Goal: Navigation & Orientation: Find specific page/section

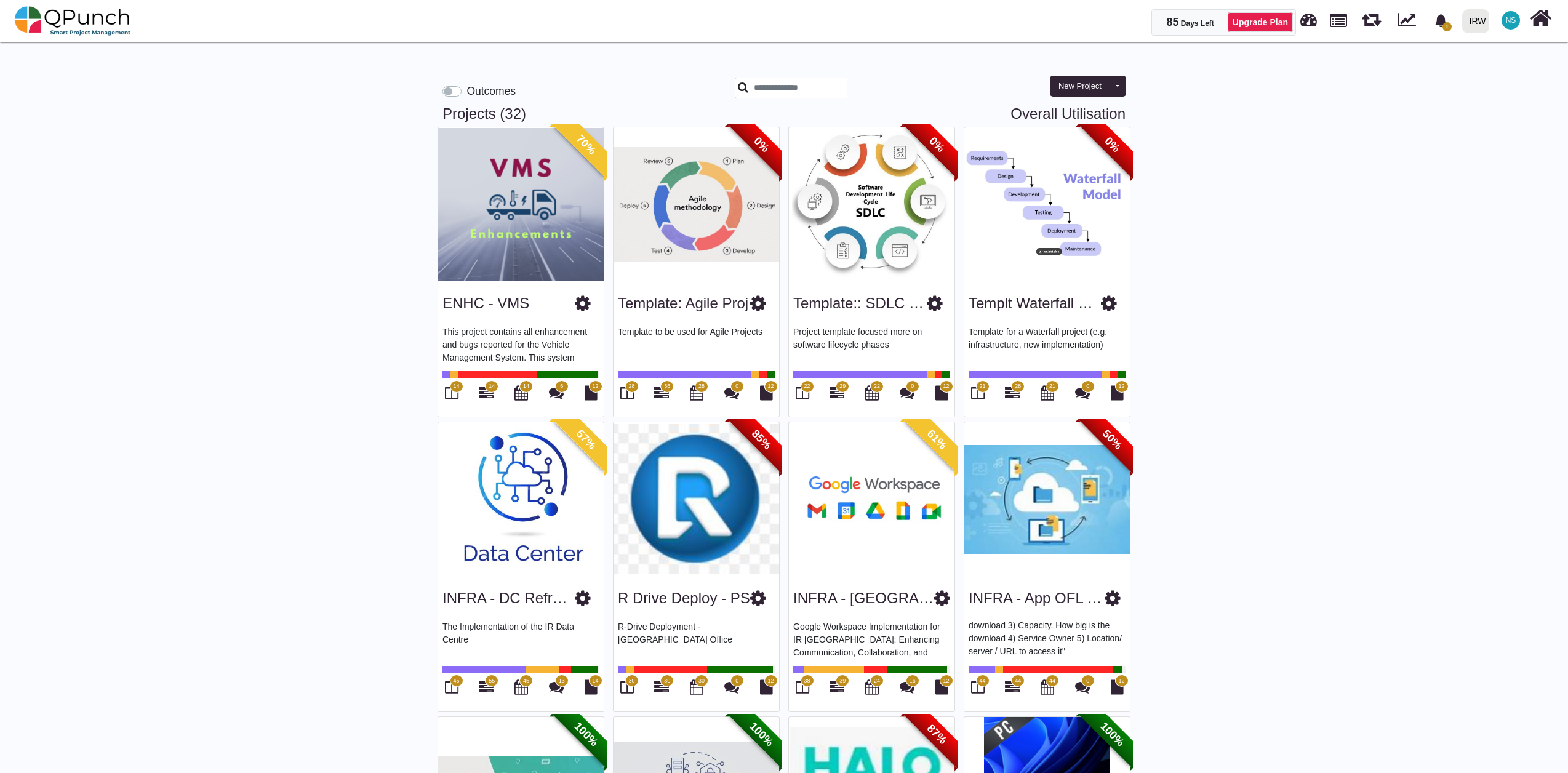
scroll to position [137, 0]
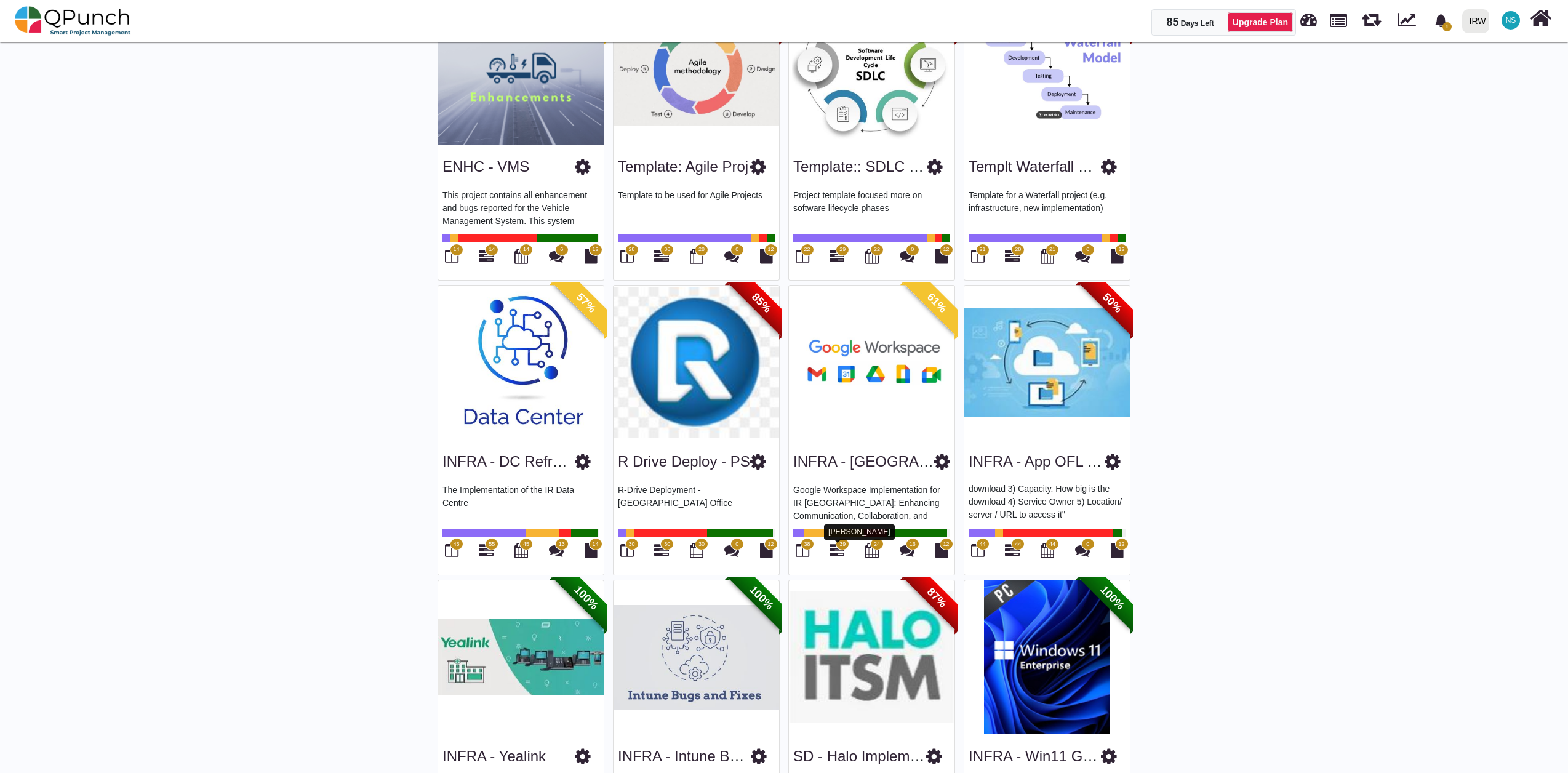
click at [832, 477] on icon at bounding box center [836, 550] width 15 height 15
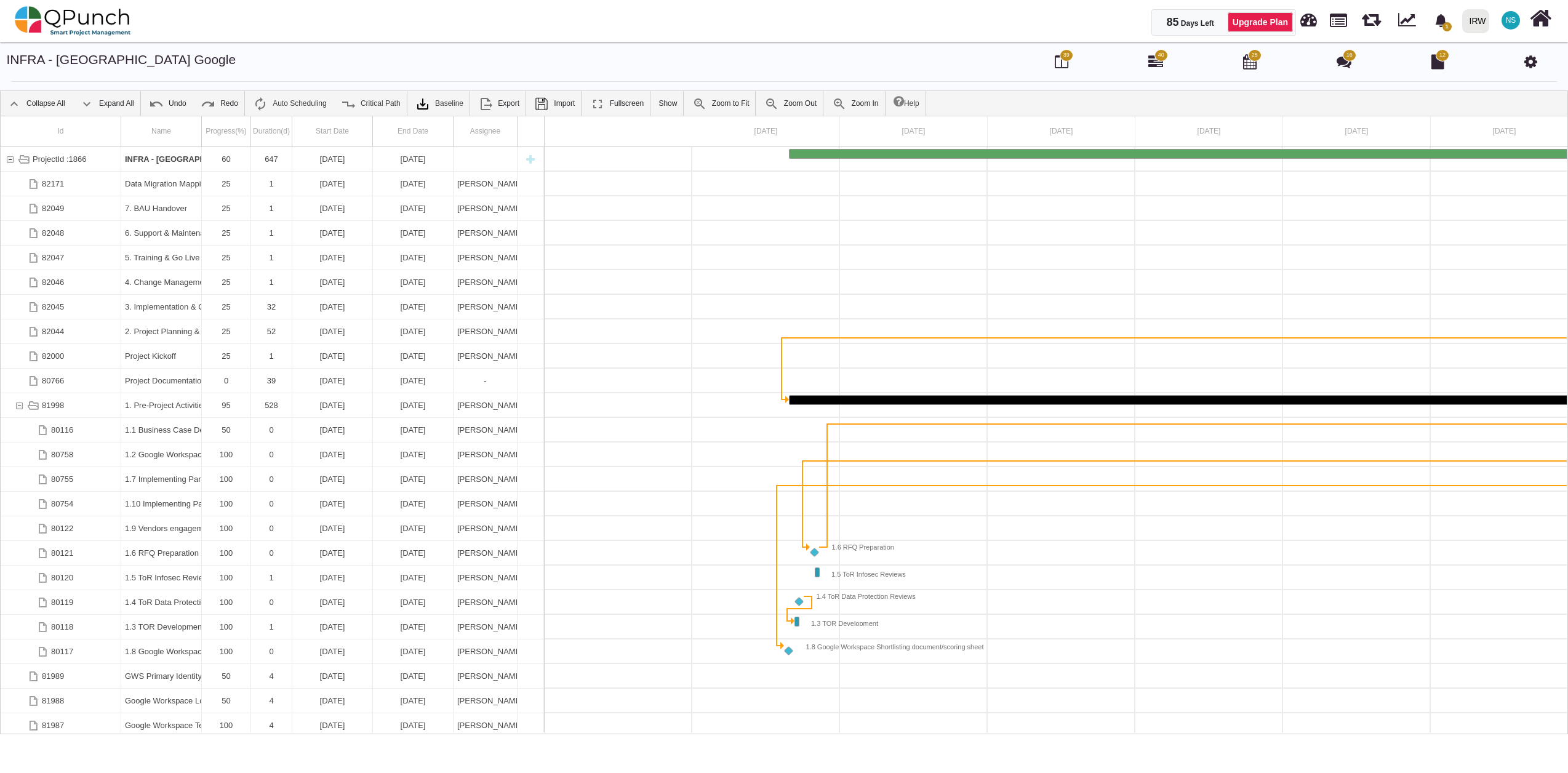
scroll to position [0, 183]
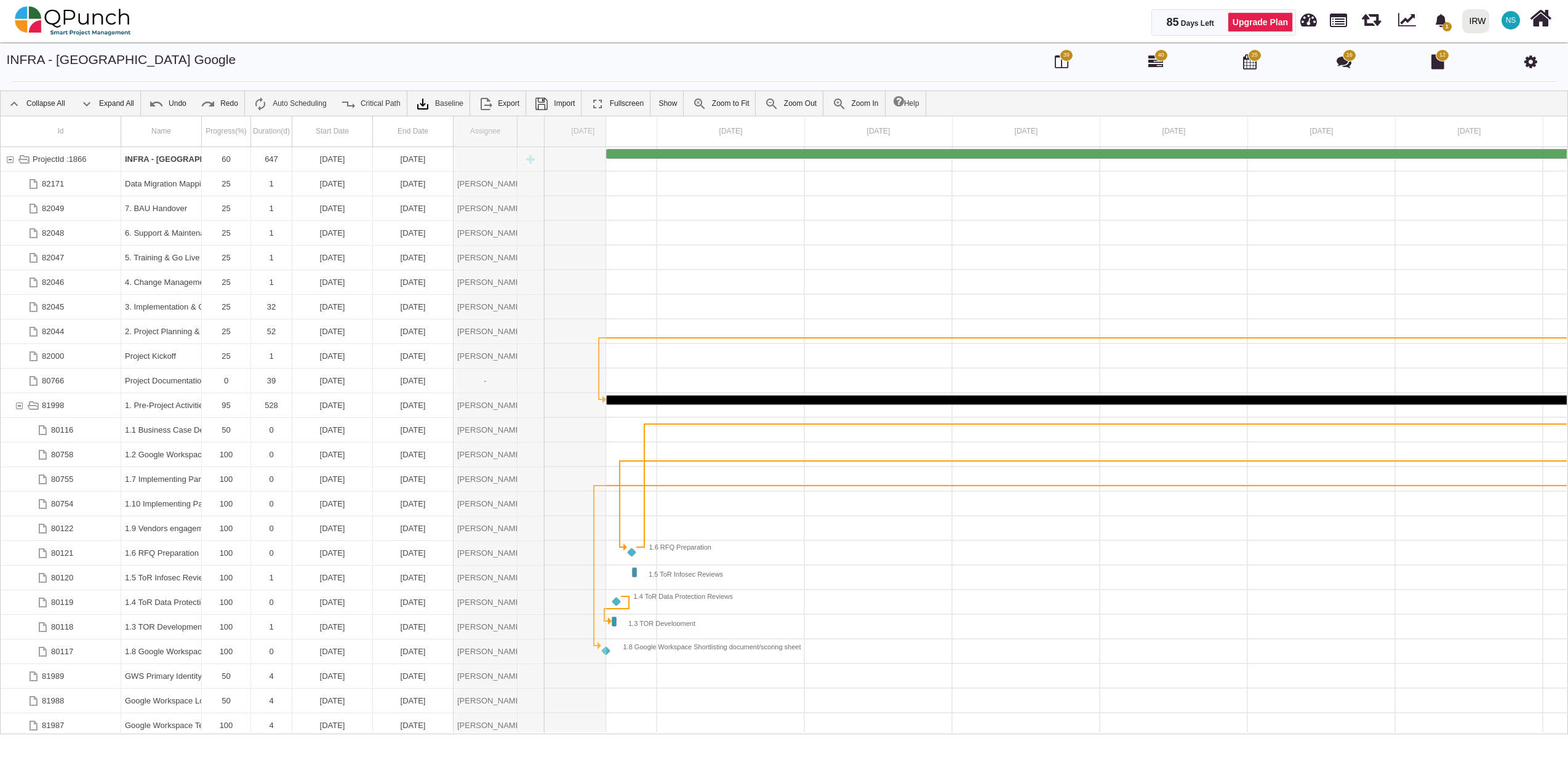
drag, startPoint x: 518, startPoint y: 131, endPoint x: 606, endPoint y: 143, distance: 88.8
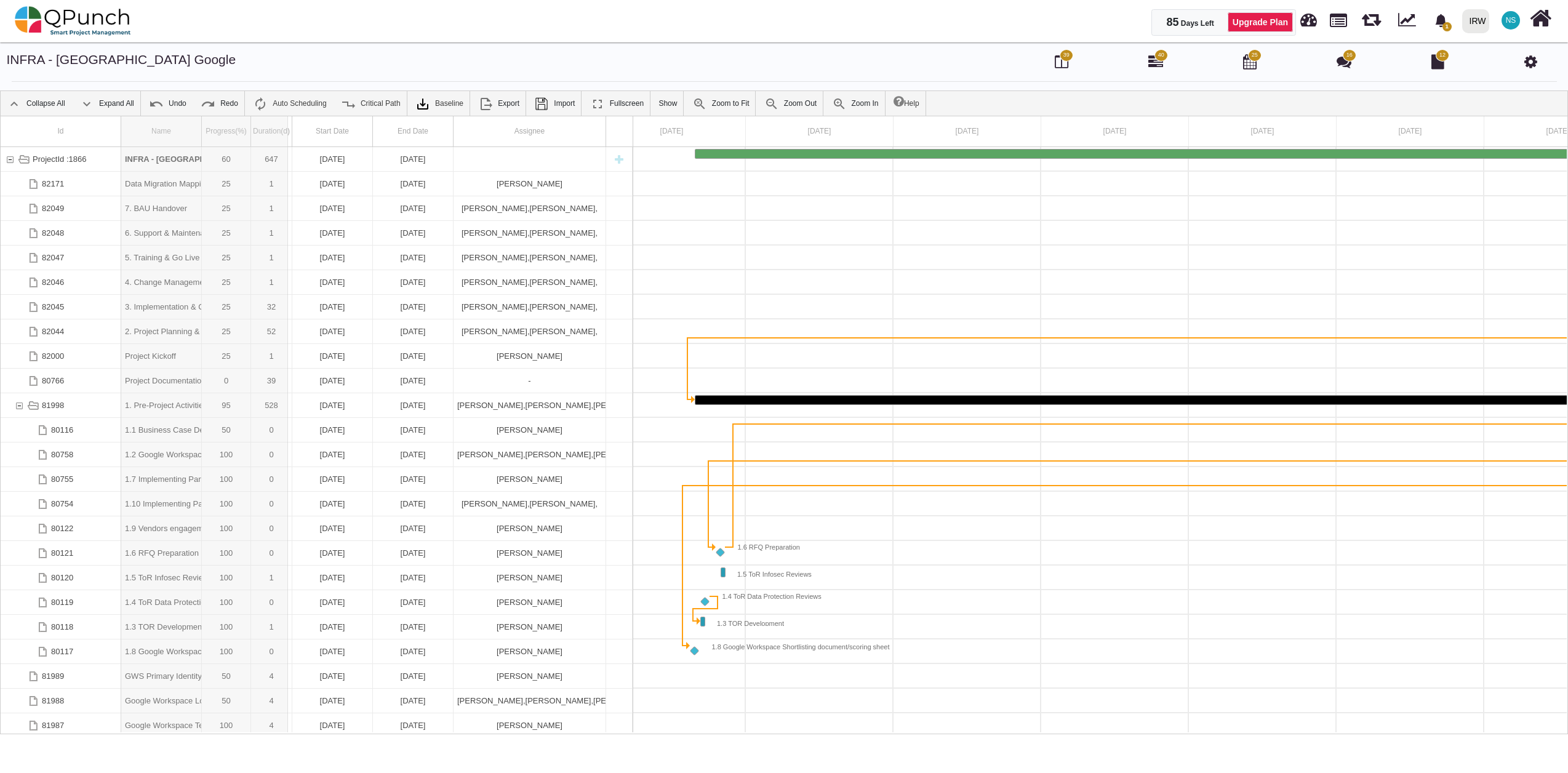
drag, startPoint x: 201, startPoint y: 126, endPoint x: 290, endPoint y: 126, distance: 89.0
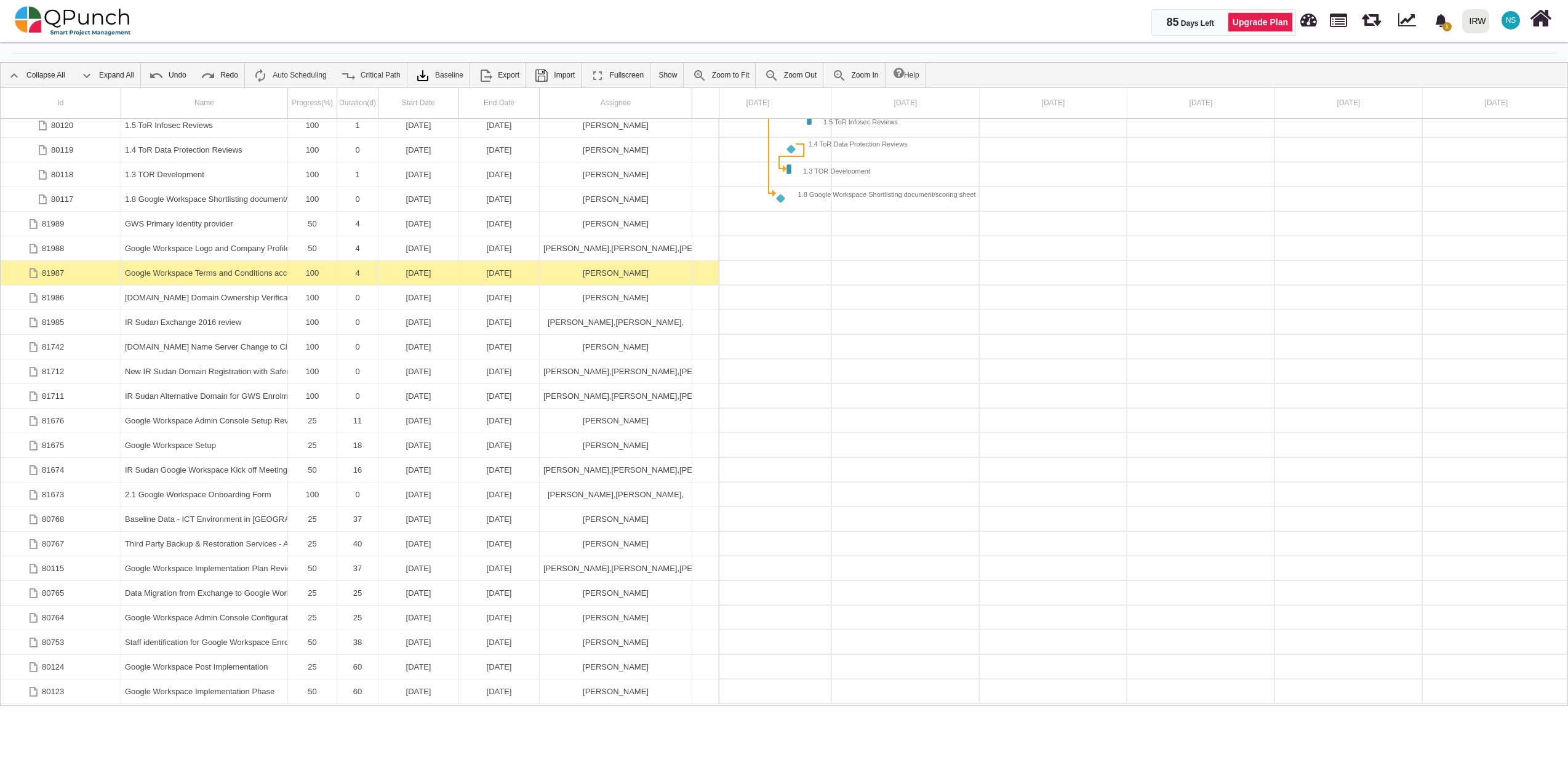
scroll to position [39, 0]
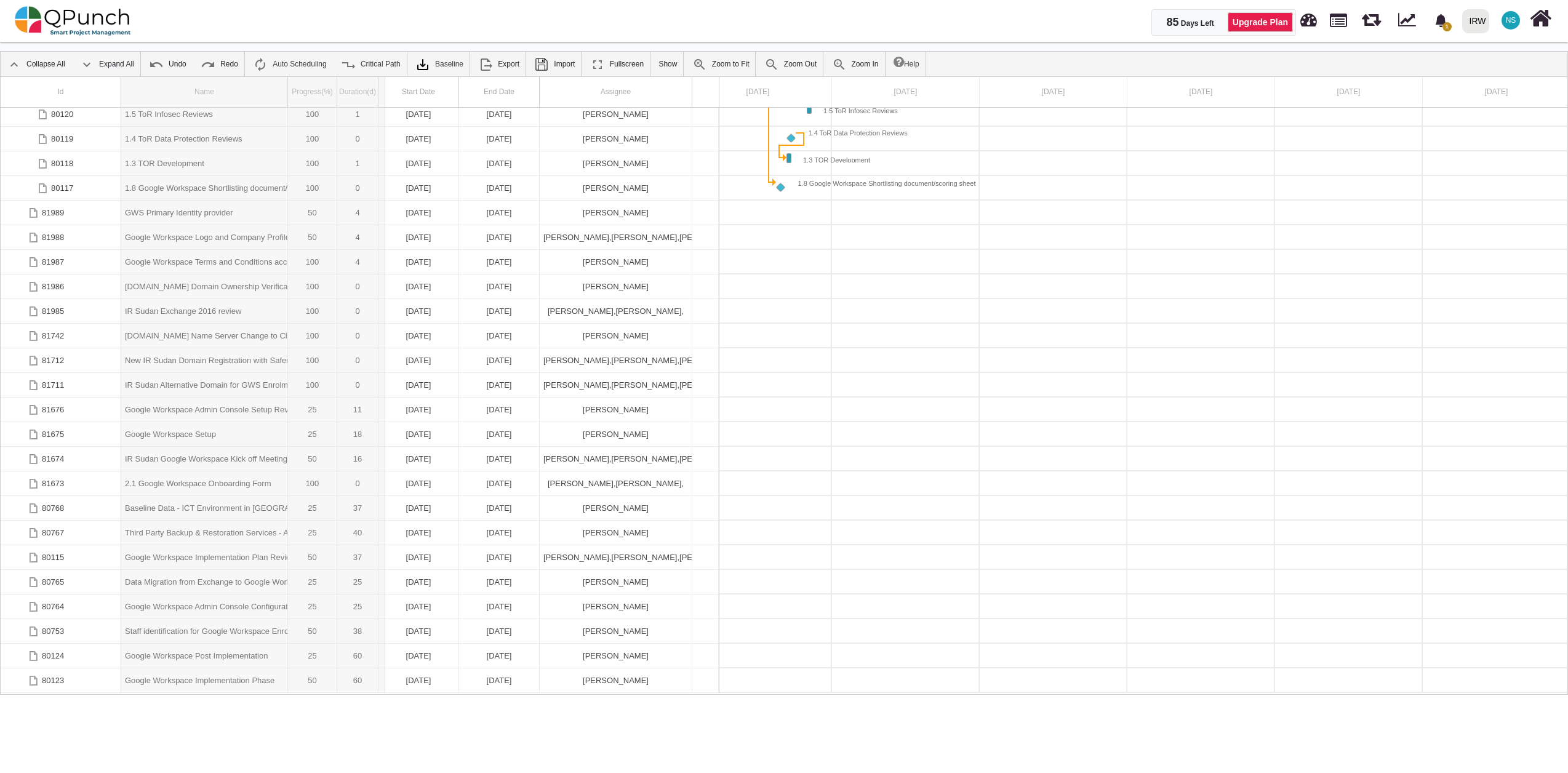
drag, startPoint x: 291, startPoint y: 89, endPoint x: 385, endPoint y: 107, distance: 95.7
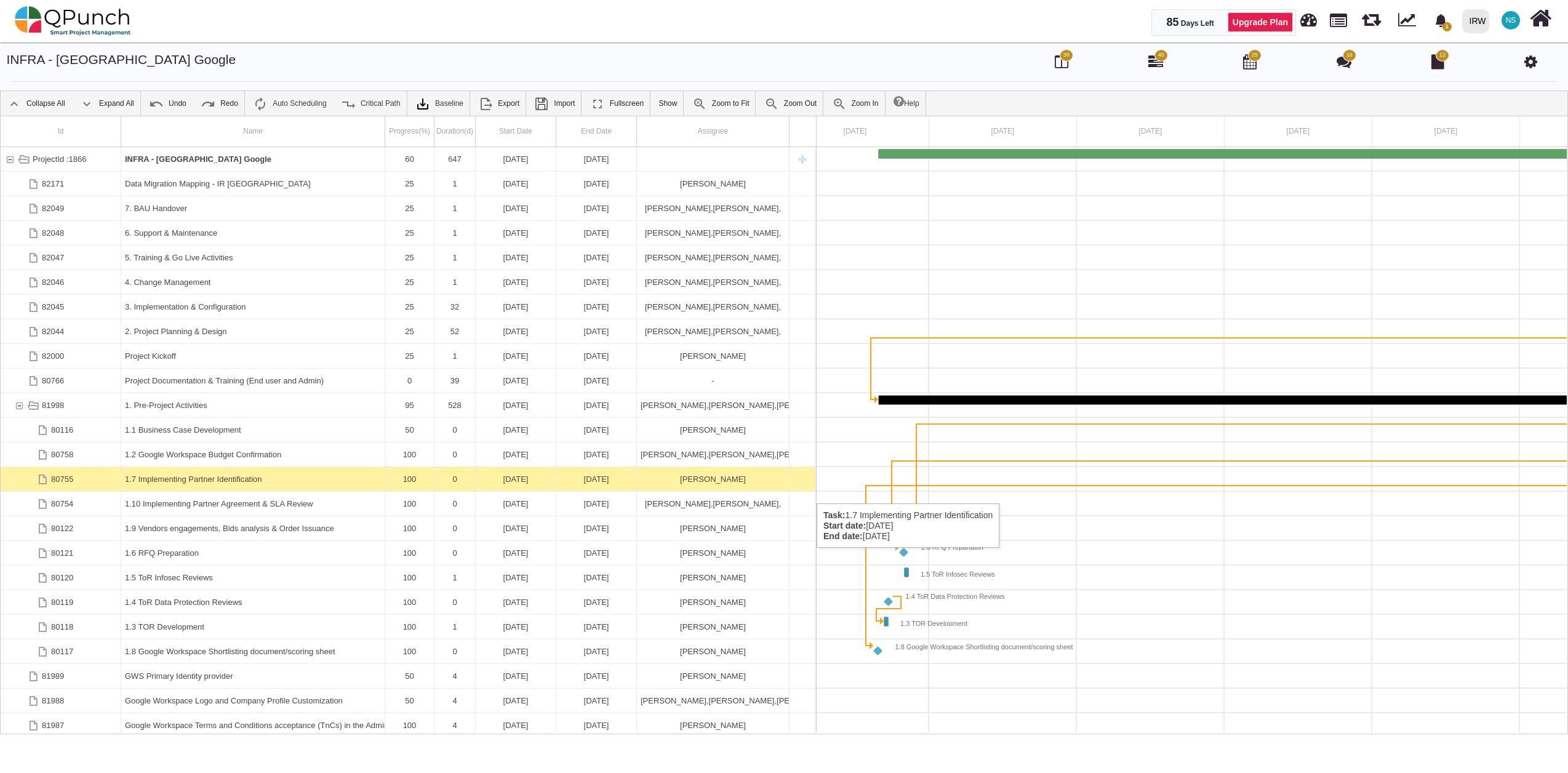
scroll to position [222, 0]
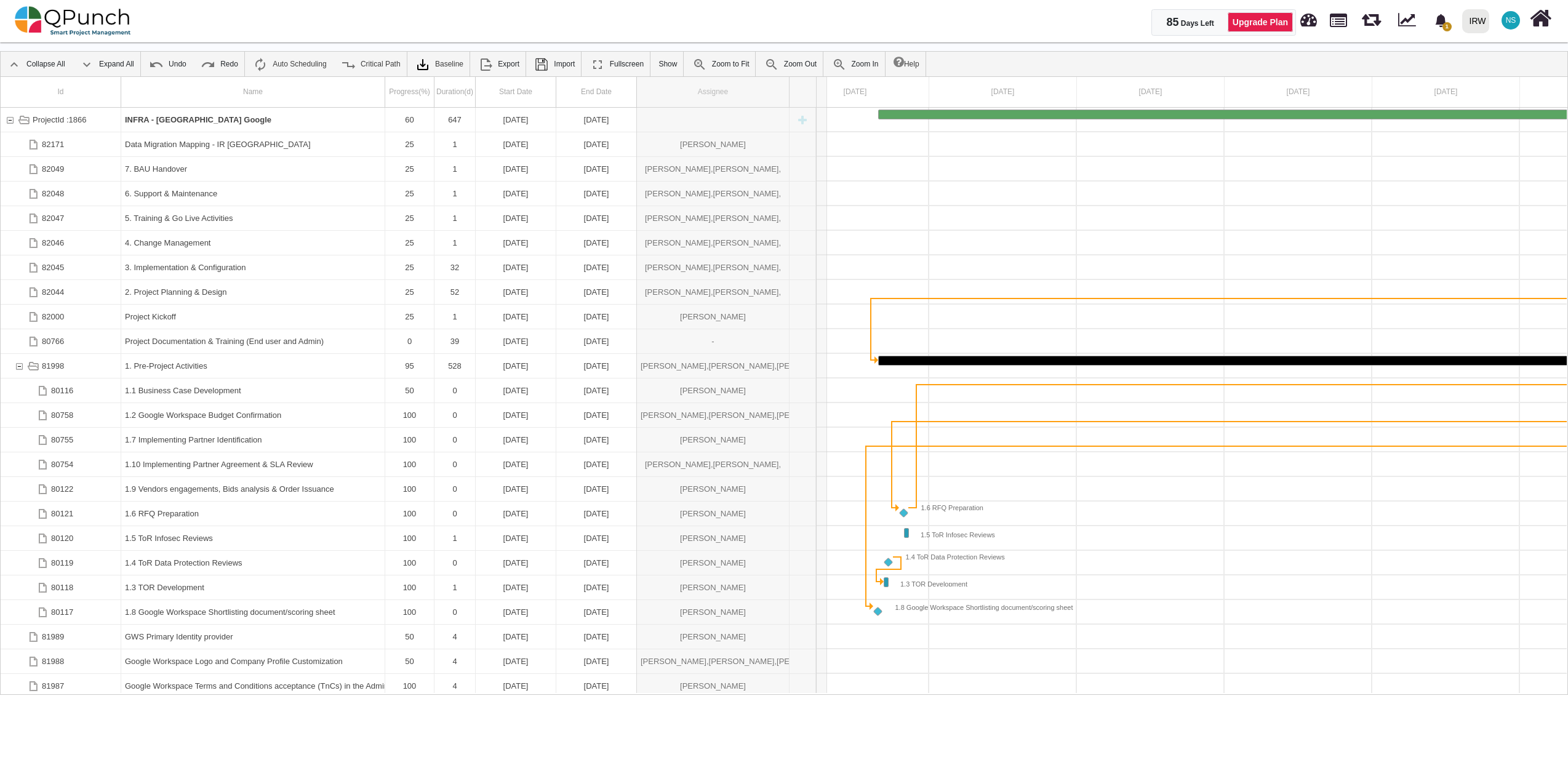
drag, startPoint x: 790, startPoint y: 93, endPoint x: 827, endPoint y: 89, distance: 37.2
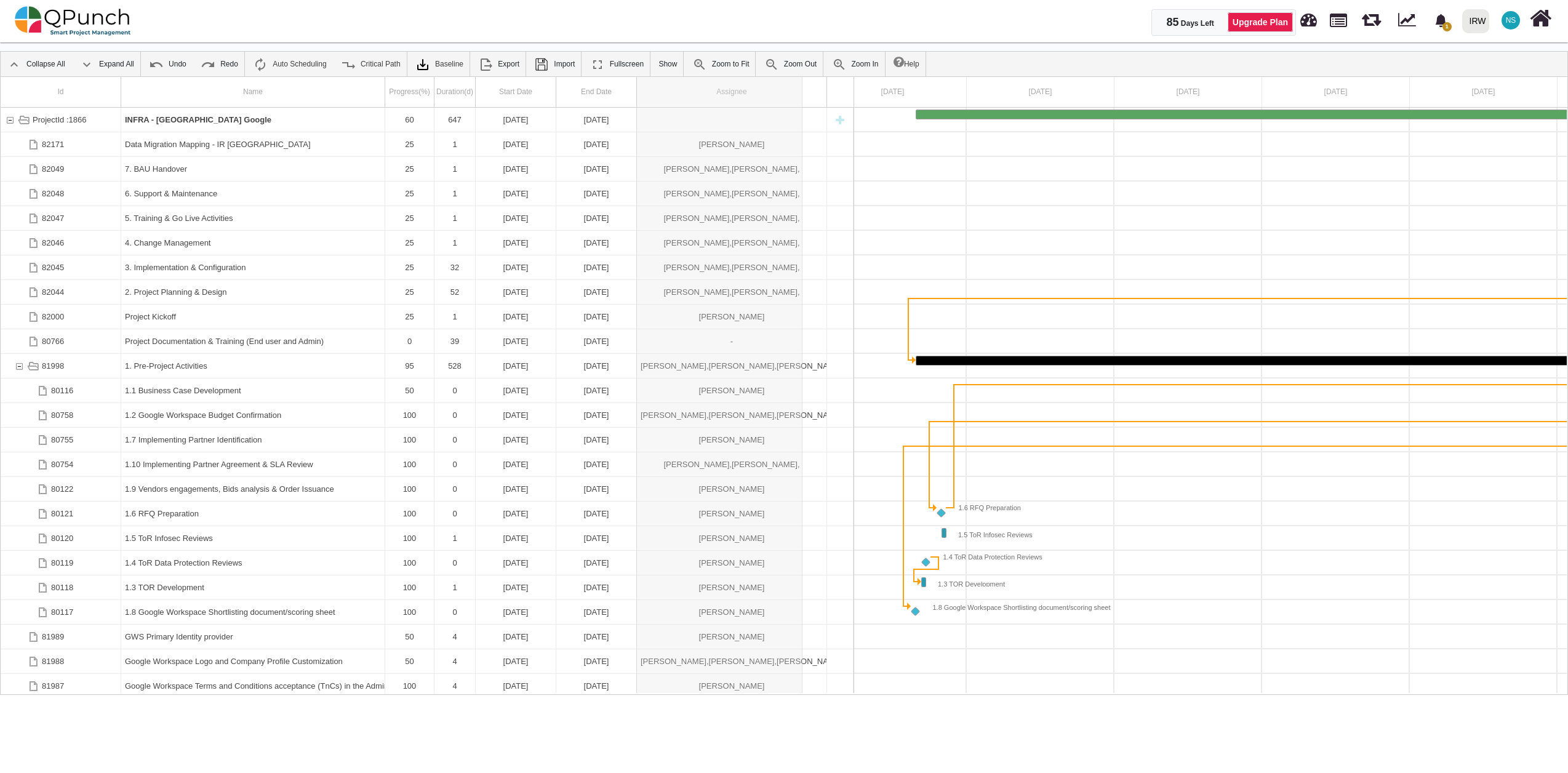
drag, startPoint x: 827, startPoint y: 89, endPoint x: 802, endPoint y: 91, distance: 25.1
drag, startPoint x: 802, startPoint y: 91, endPoint x: 822, endPoint y: 85, distance: 20.9
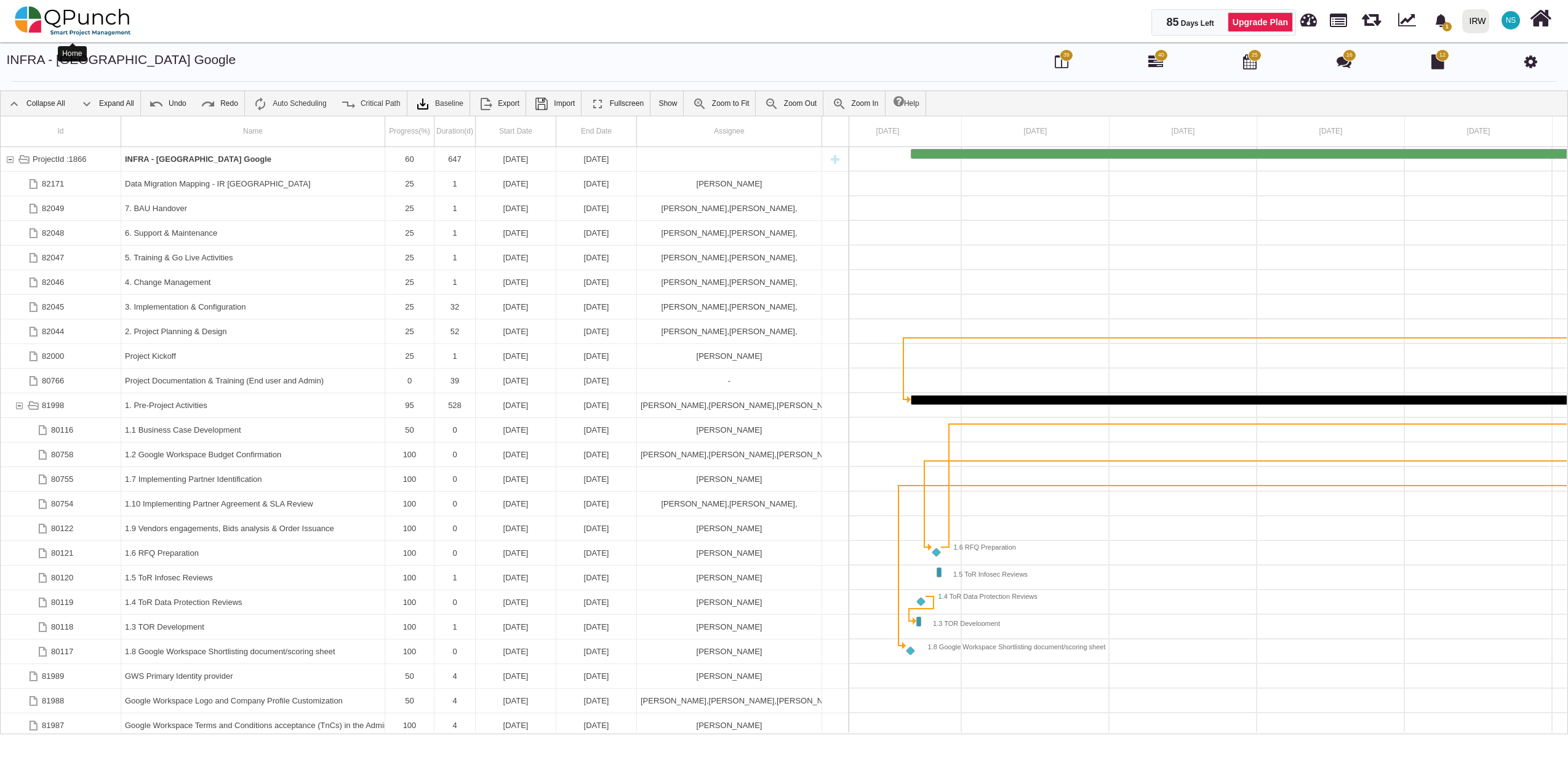
click at [66, 29] on img at bounding box center [73, 21] width 116 height 37
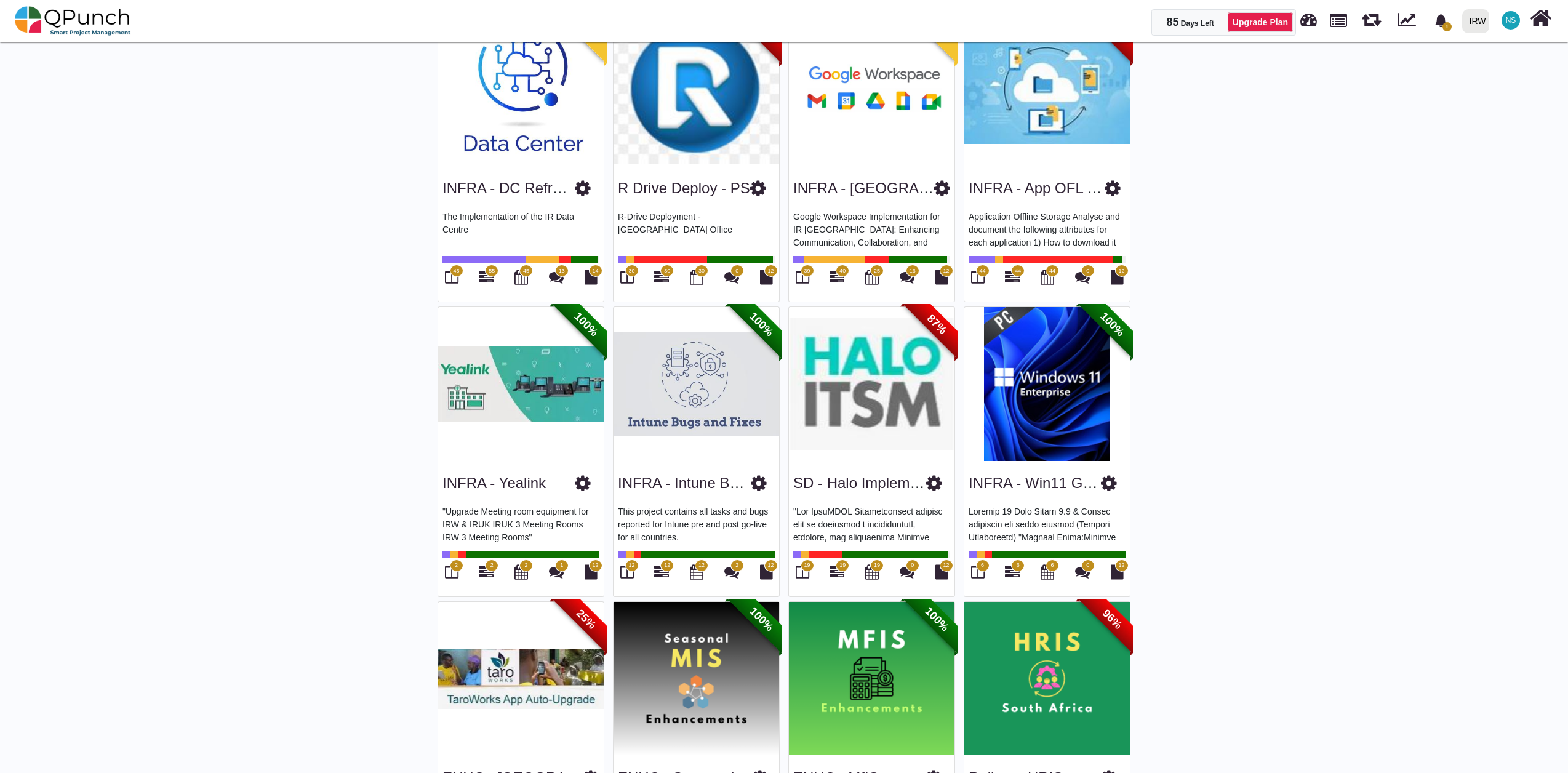
scroll to position [273, 0]
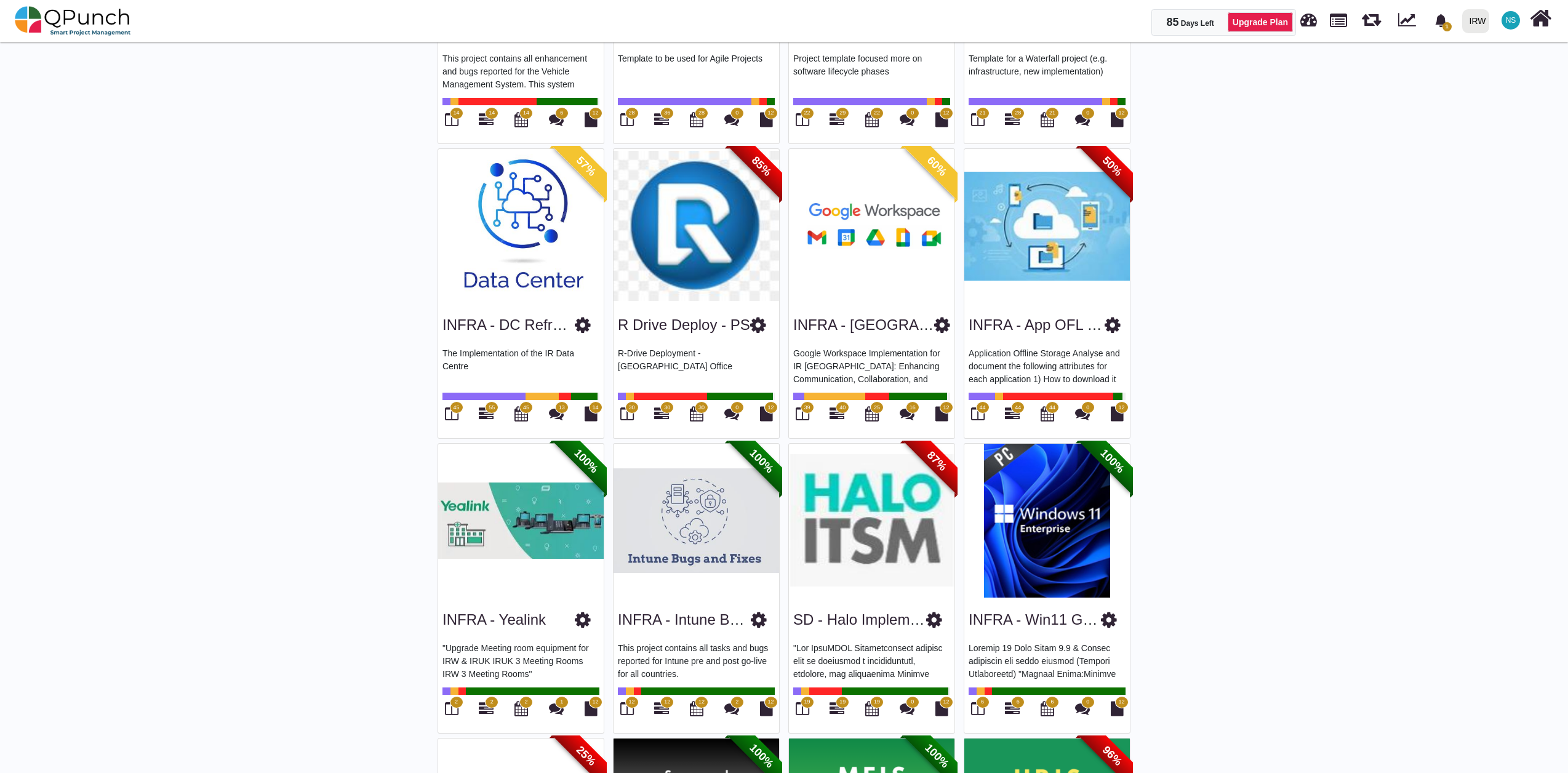
click at [1031, 257] on img at bounding box center [1046, 225] width 165 height 154
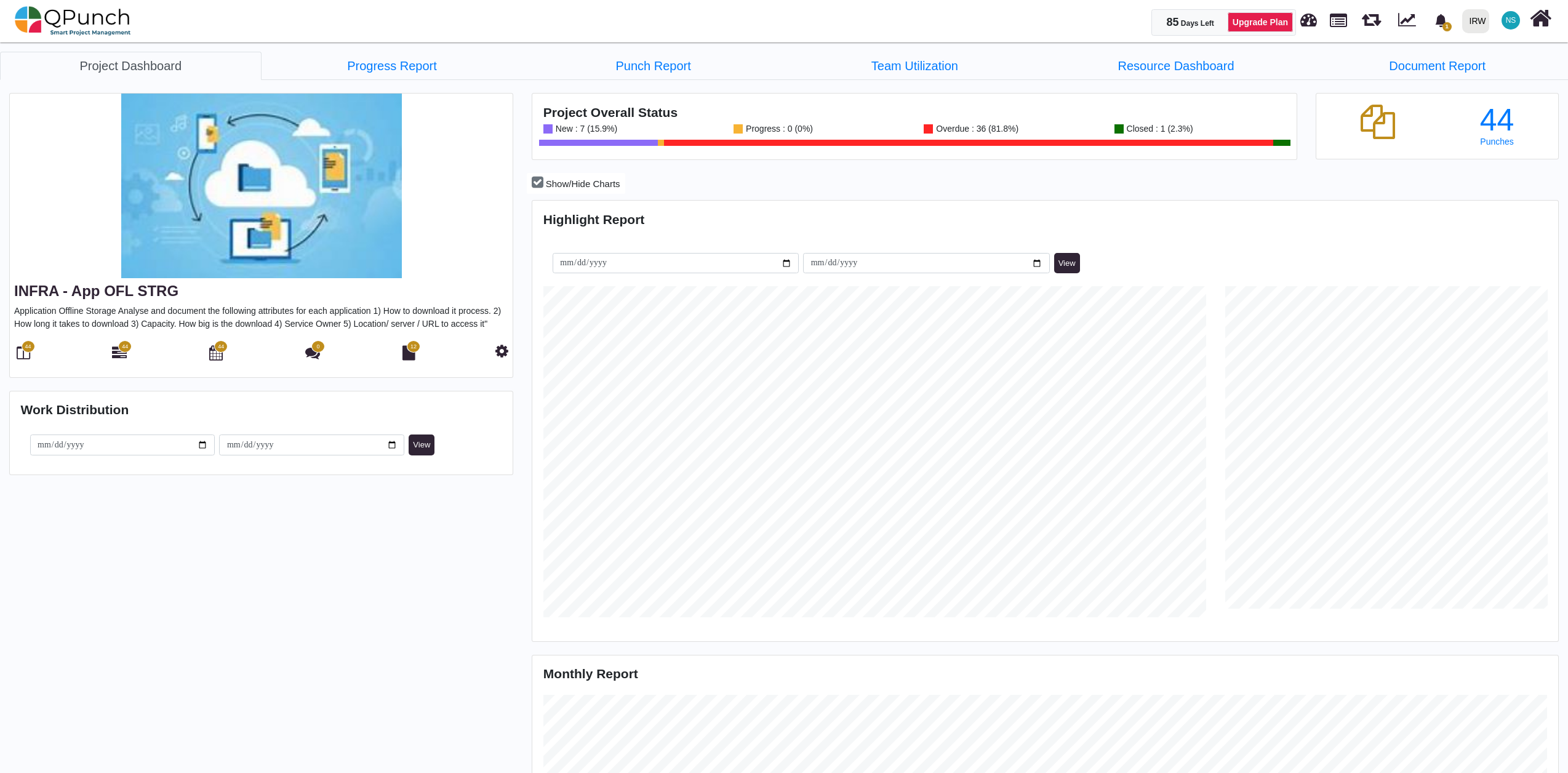
scroll to position [331, 340]
click at [123, 346] on span "44" at bounding box center [125, 347] width 6 height 8
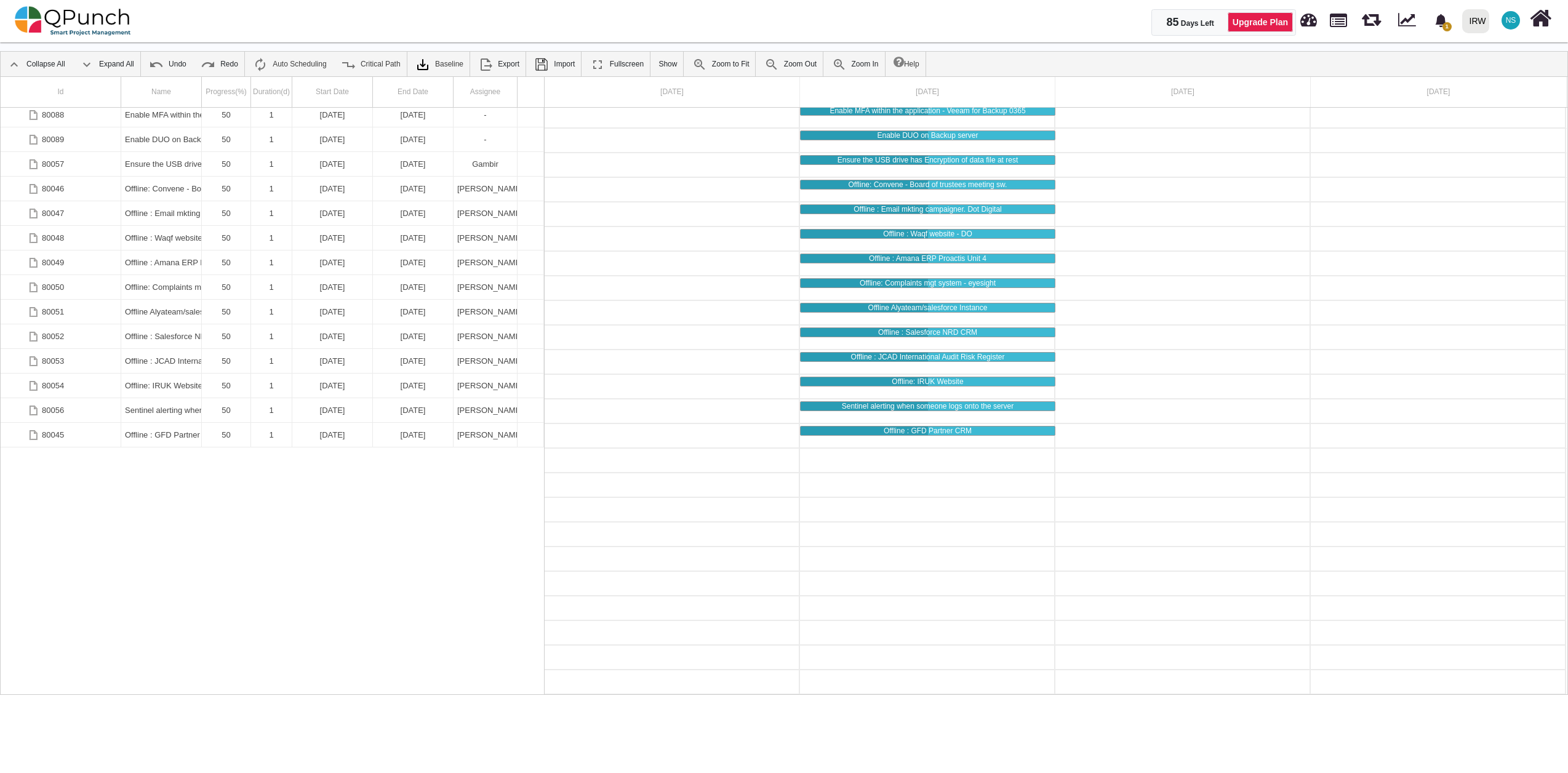
scroll to position [153, 0]
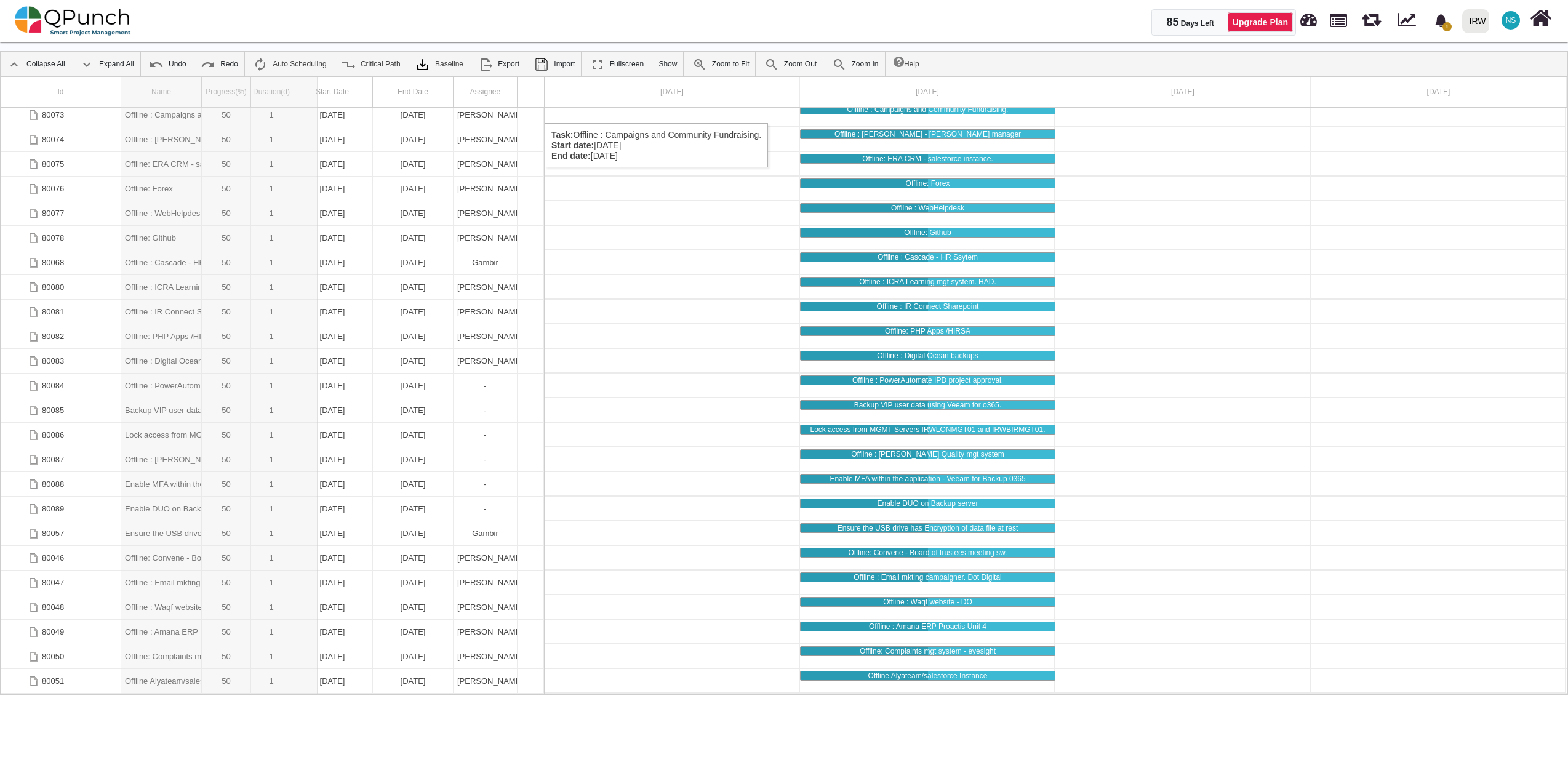
drag, startPoint x: 201, startPoint y: 95, endPoint x: 317, endPoint y: 111, distance: 117.1
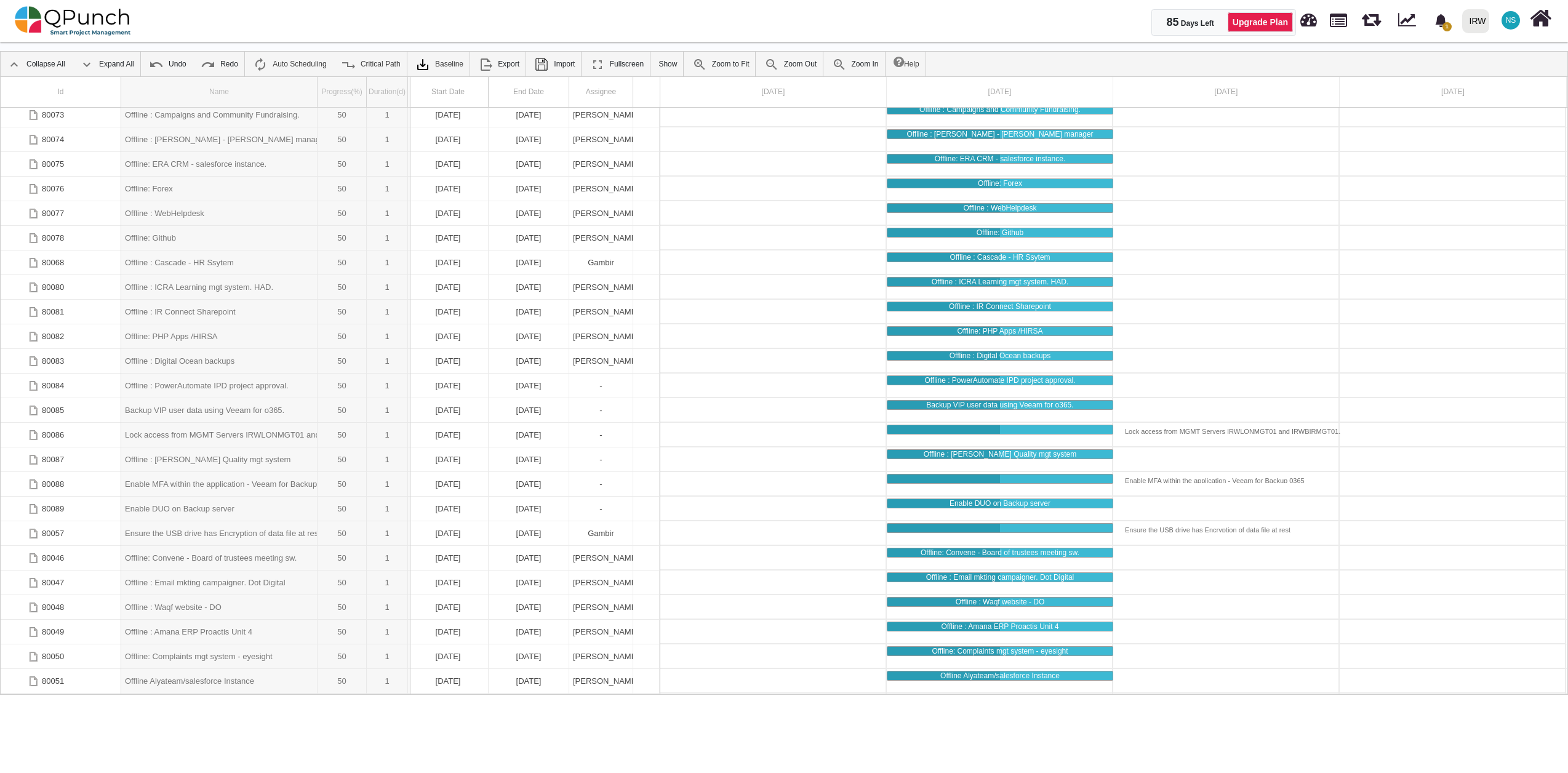
drag, startPoint x: 315, startPoint y: 96, endPoint x: 411, endPoint y: 104, distance: 96.3
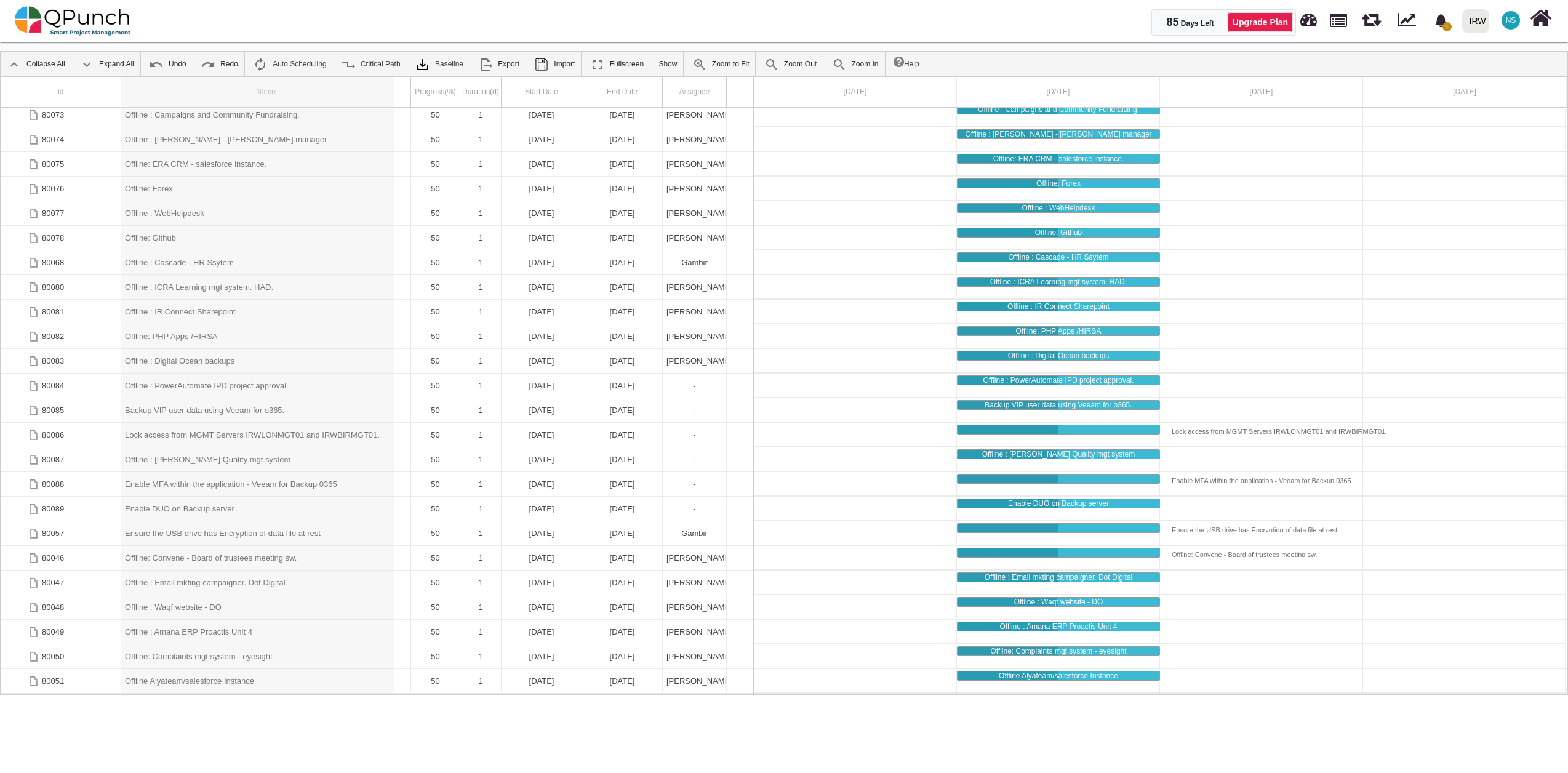
drag, startPoint x: 411, startPoint y: 104, endPoint x: 394, endPoint y: 106, distance: 17.1
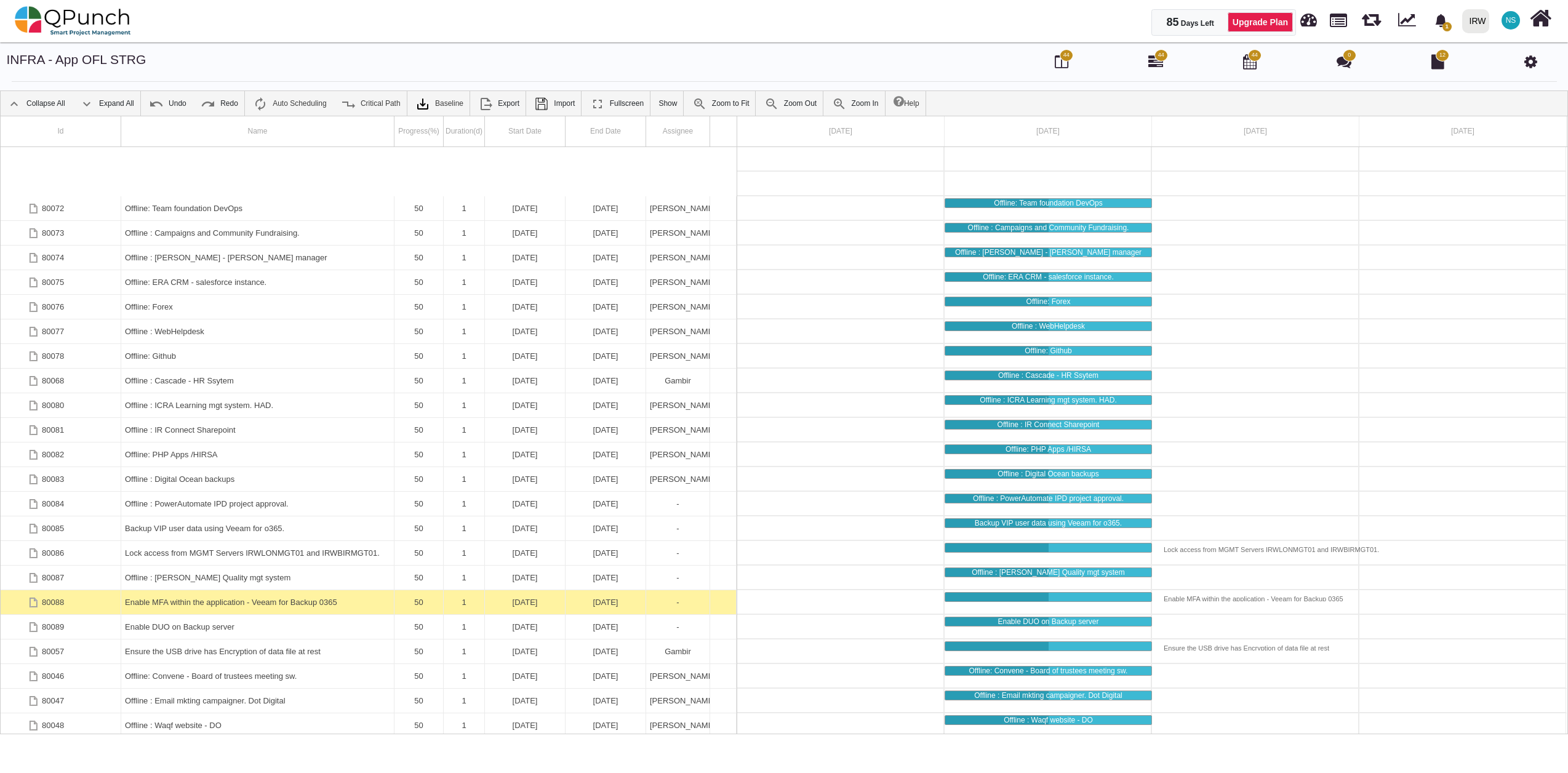
scroll to position [148, 0]
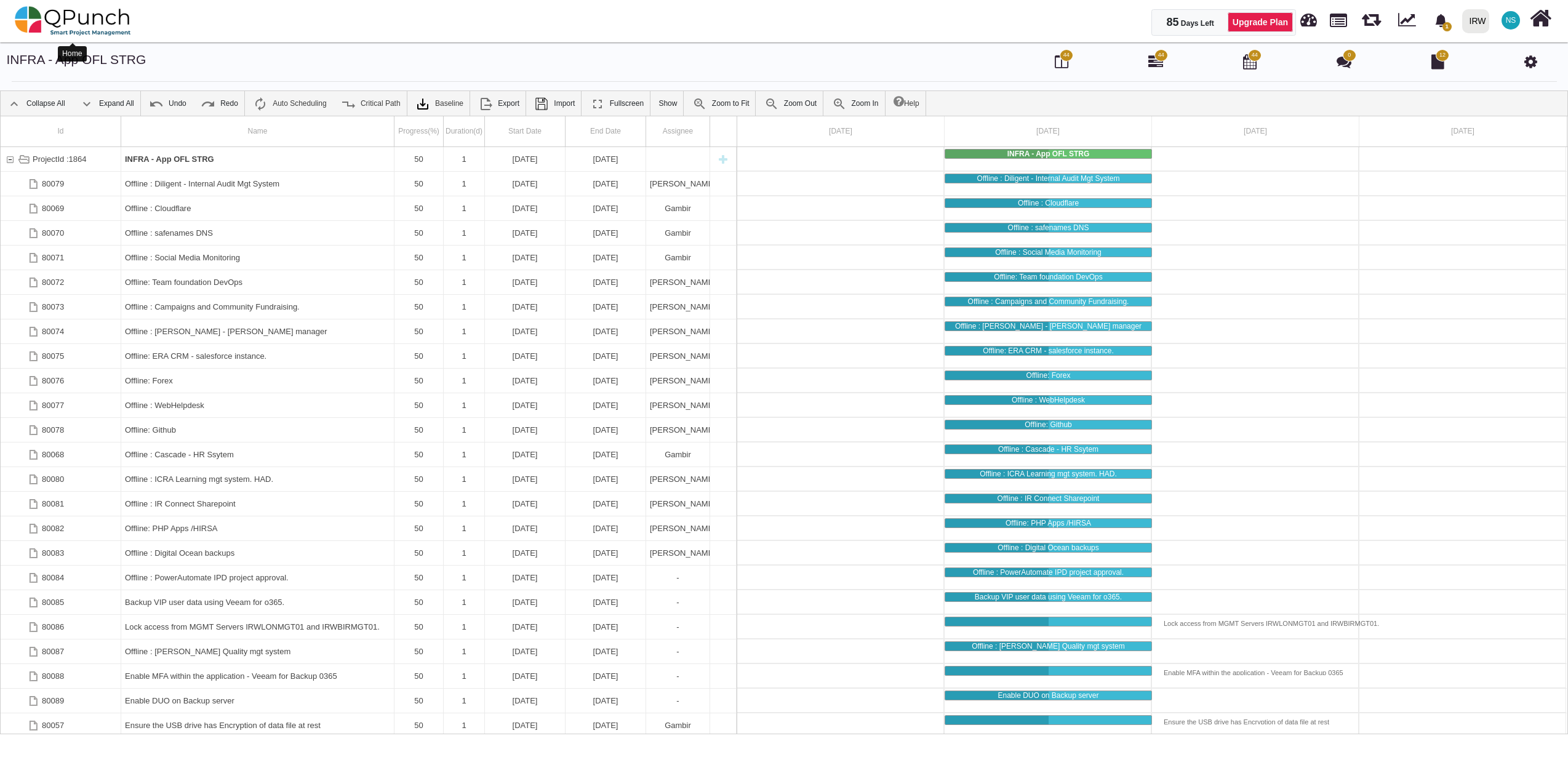
click at [106, 30] on img at bounding box center [73, 21] width 116 height 37
